Goal: Navigation & Orientation: Find specific page/section

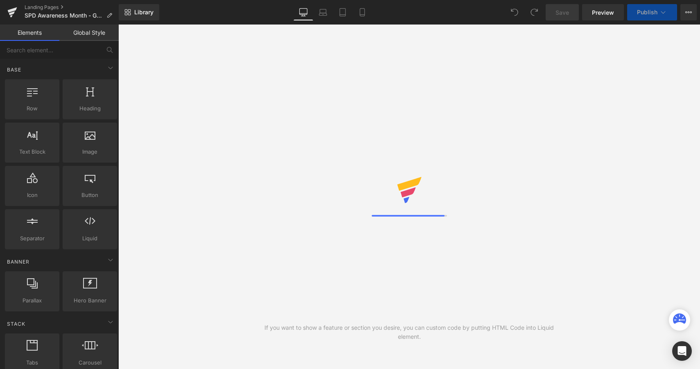
click at [11, 9] on icon at bounding box center [12, 9] width 9 height 5
